Goal: Task Accomplishment & Management: Use online tool/utility

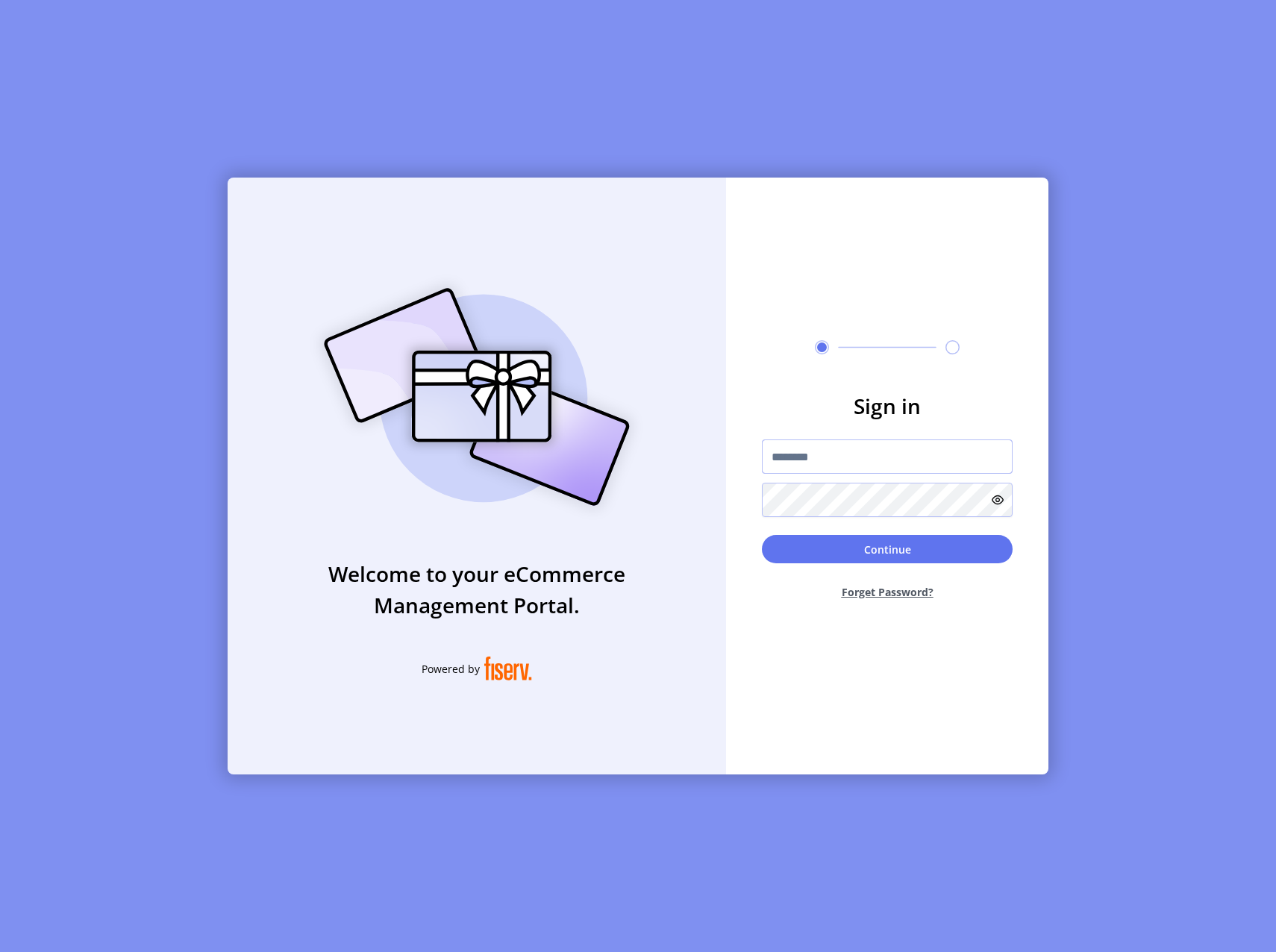
click at [854, 456] on input "text" at bounding box center [887, 456] width 251 height 35
paste input "**********"
type input "**********"
click at [898, 547] on button "Continue" at bounding box center [887, 548] width 251 height 28
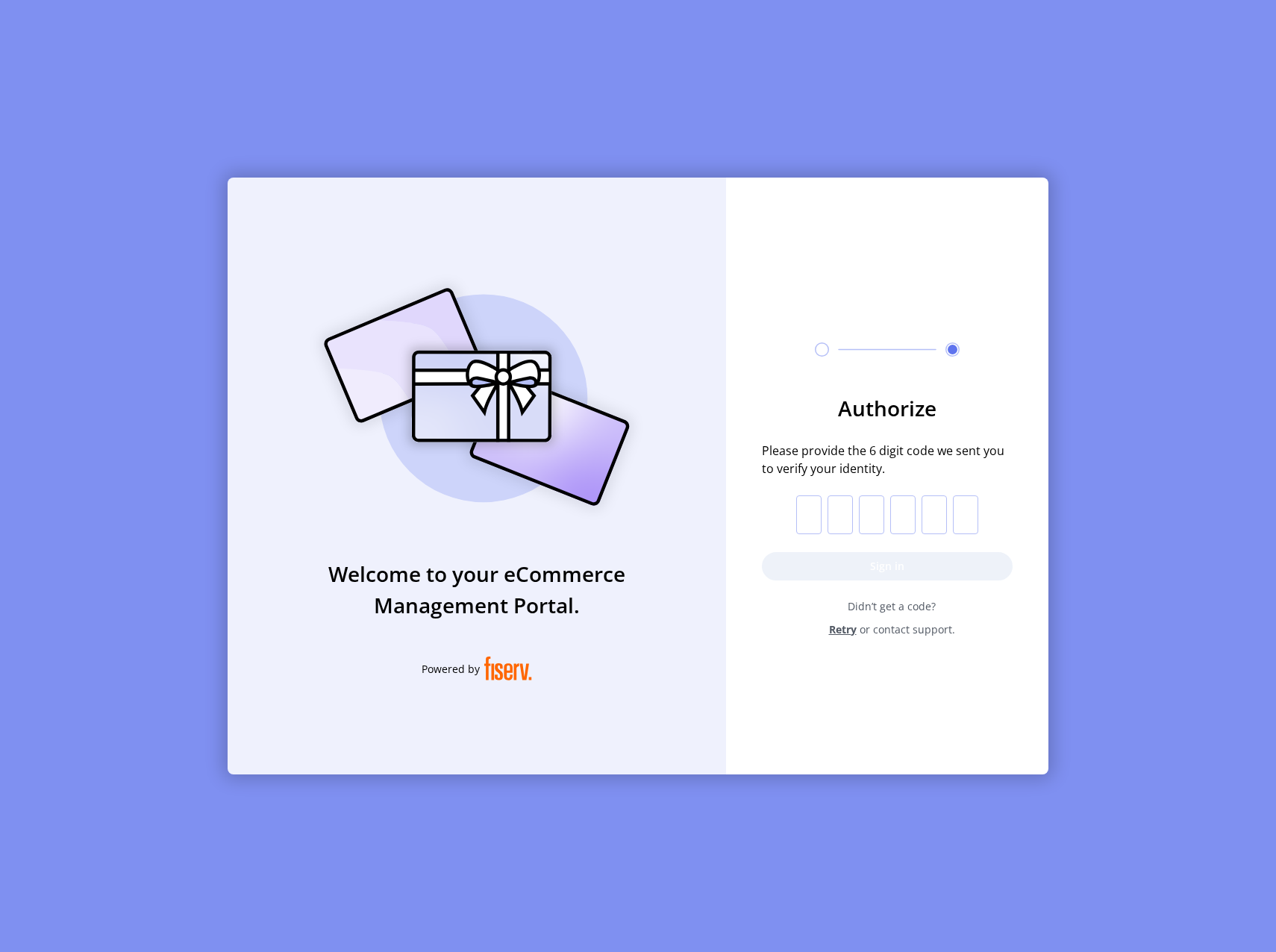
click at [808, 504] on input "text" at bounding box center [809, 515] width 26 height 39
paste input "*"
type input "*"
click at [809, 558] on button "Sign in" at bounding box center [887, 566] width 251 height 28
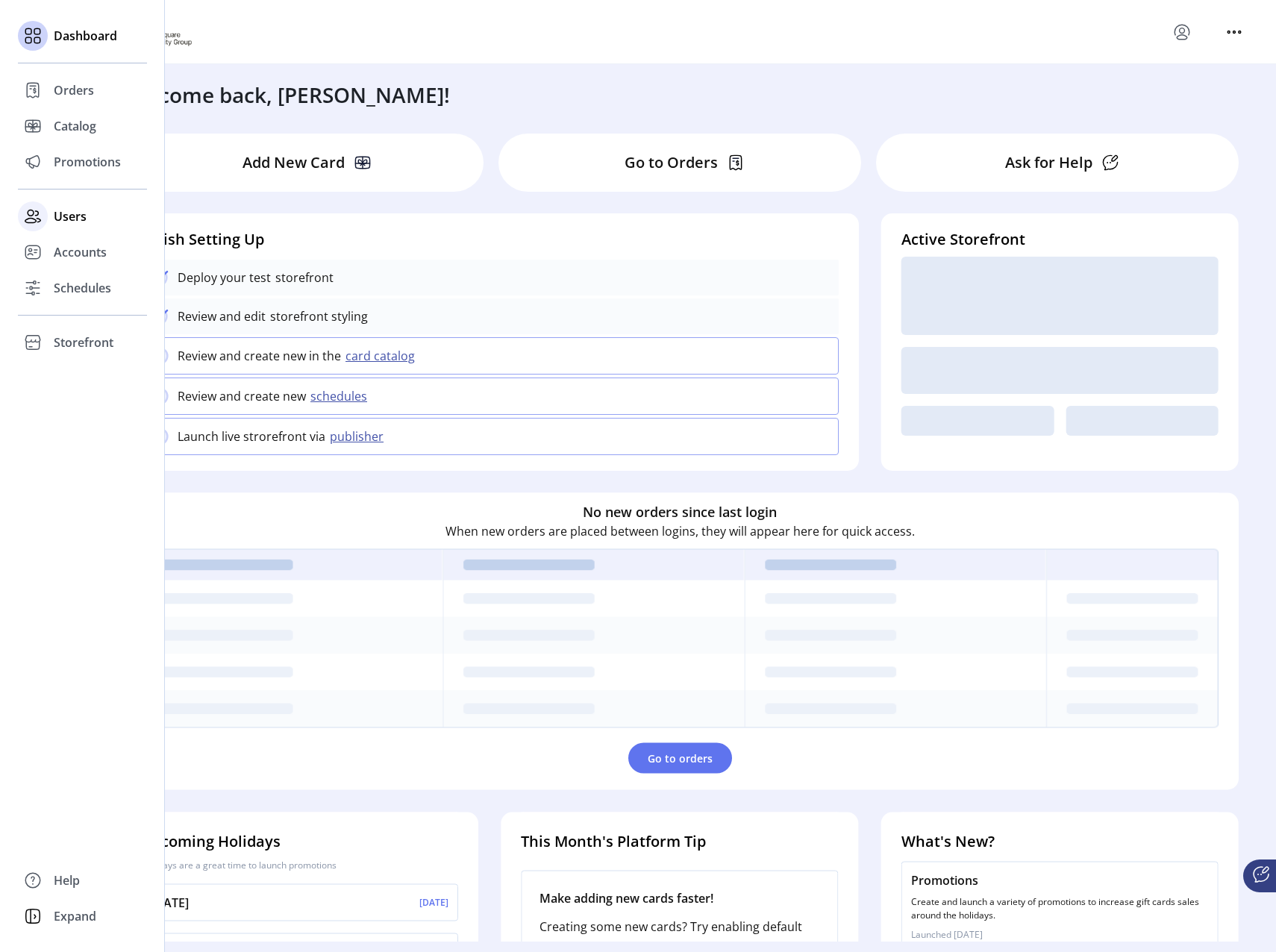
click at [41, 221] on icon at bounding box center [33, 216] width 24 height 24
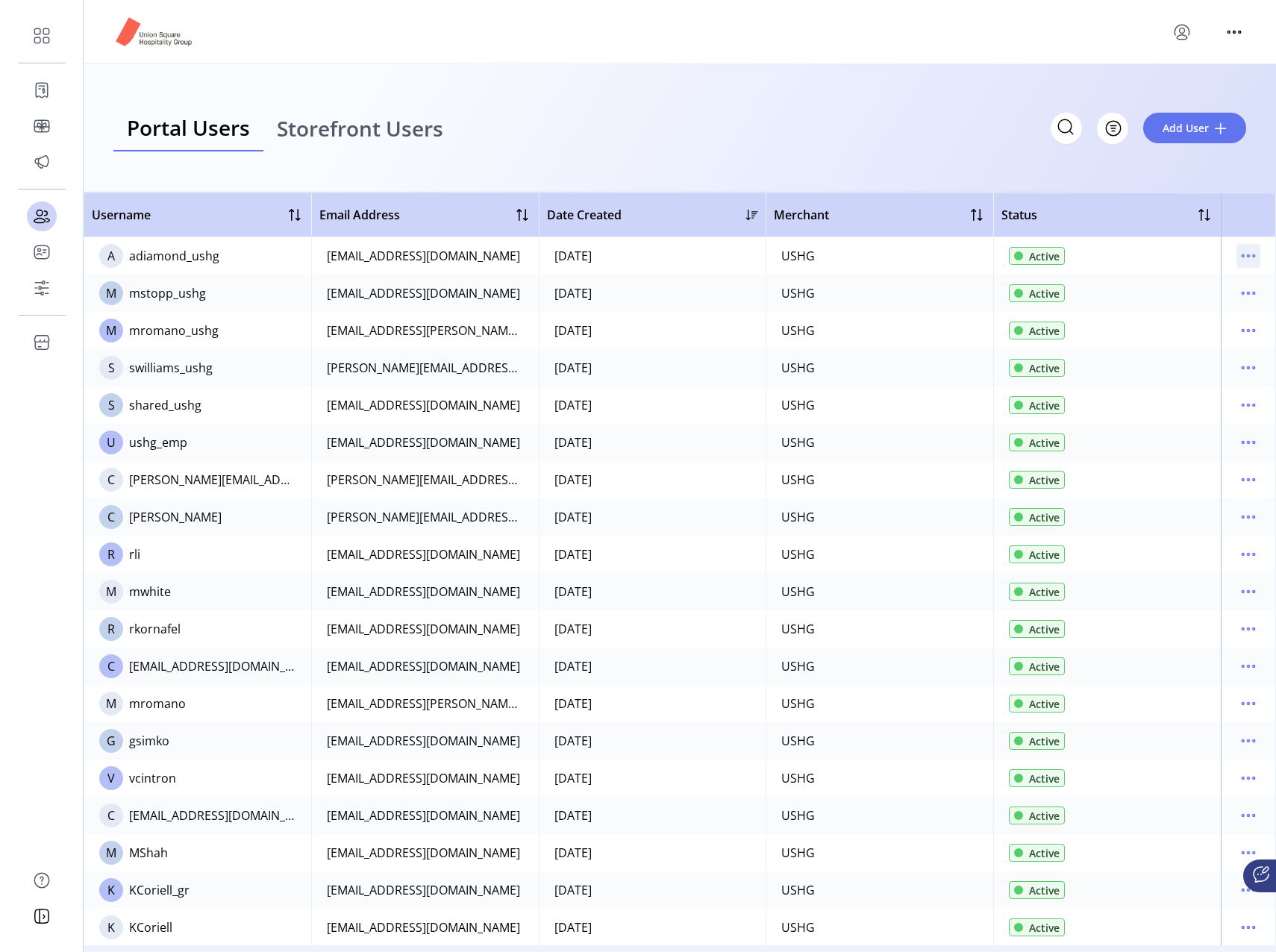
click at [1248, 257] on icon "menu" at bounding box center [1249, 256] width 2 height 2
click at [1191, 310] on span "View Details" at bounding box center [1178, 308] width 124 height 12
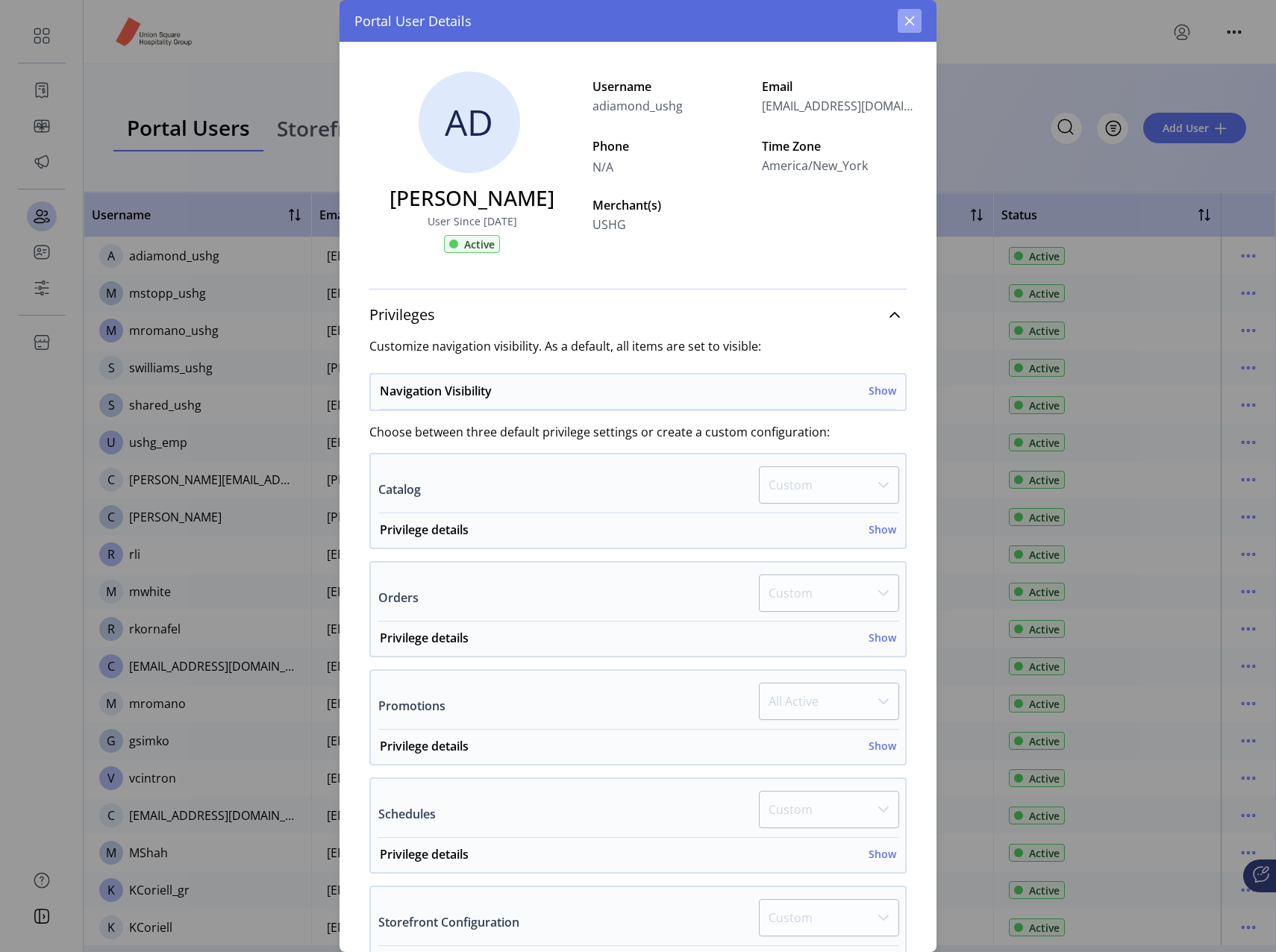
click at [904, 15] on icon "button" at bounding box center [910, 20] width 12 height 12
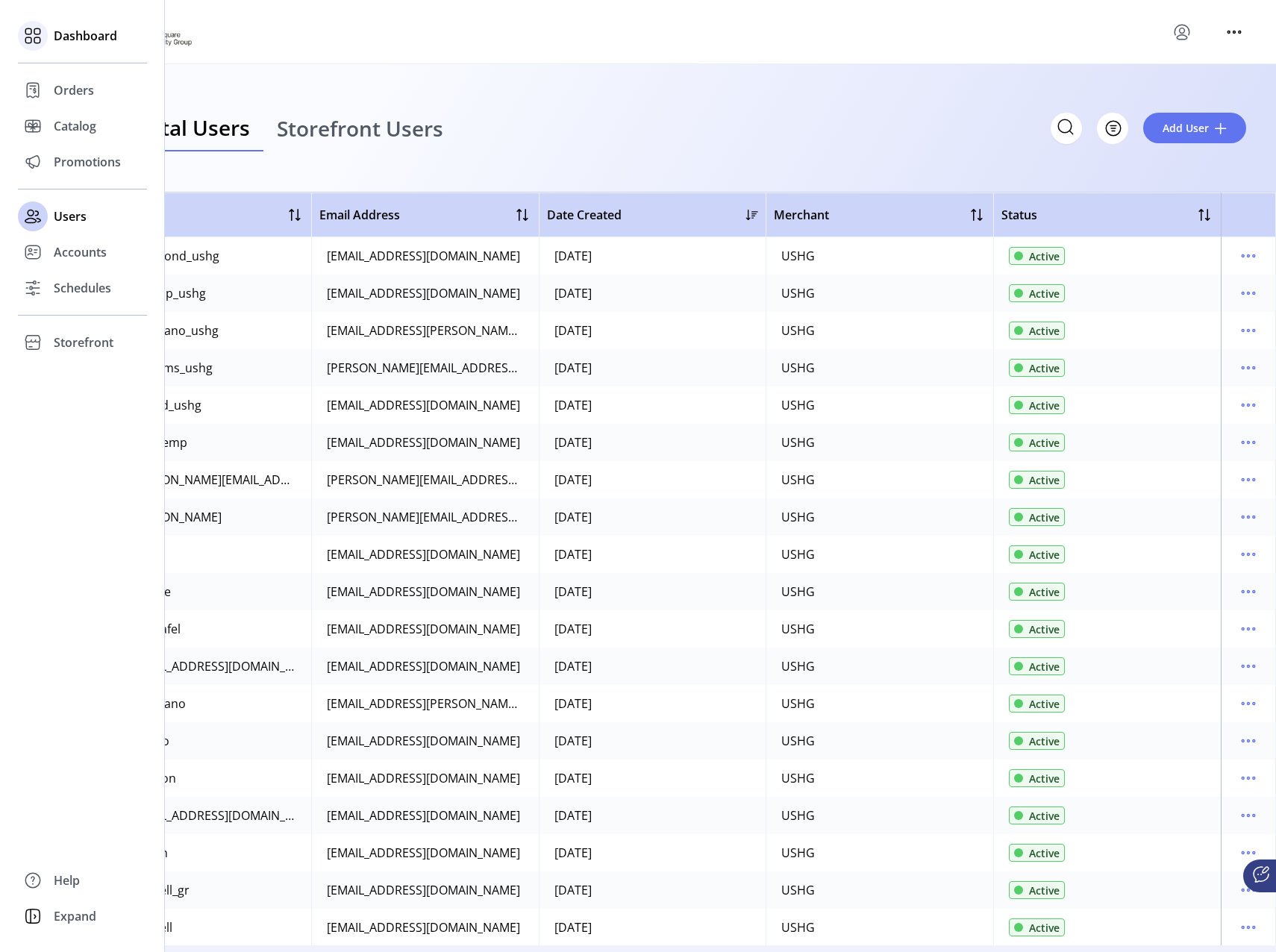
click at [59, 36] on span "Dashboard" at bounding box center [86, 36] width 64 height 18
